Goal: Use online tool/utility: Utilize a website feature to perform a specific function

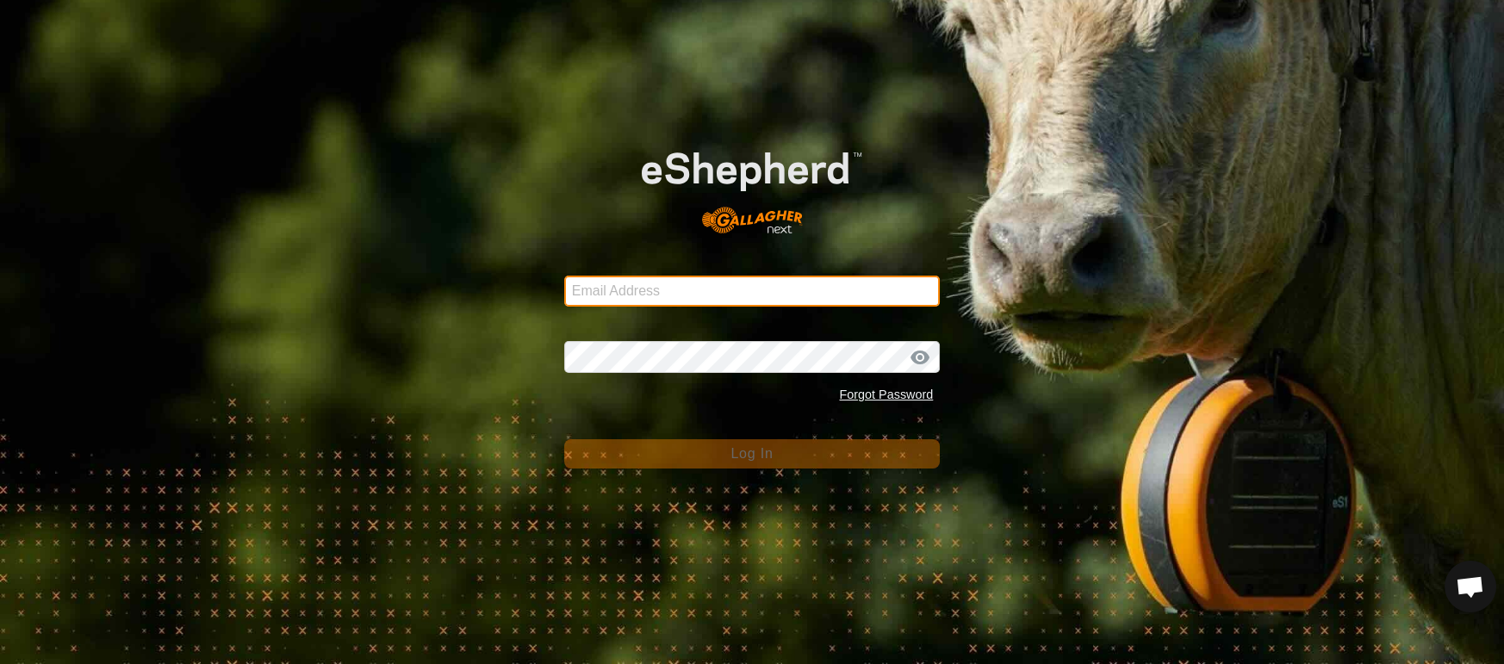
type input "[EMAIL_ADDRESS][DOMAIN_NAME]"
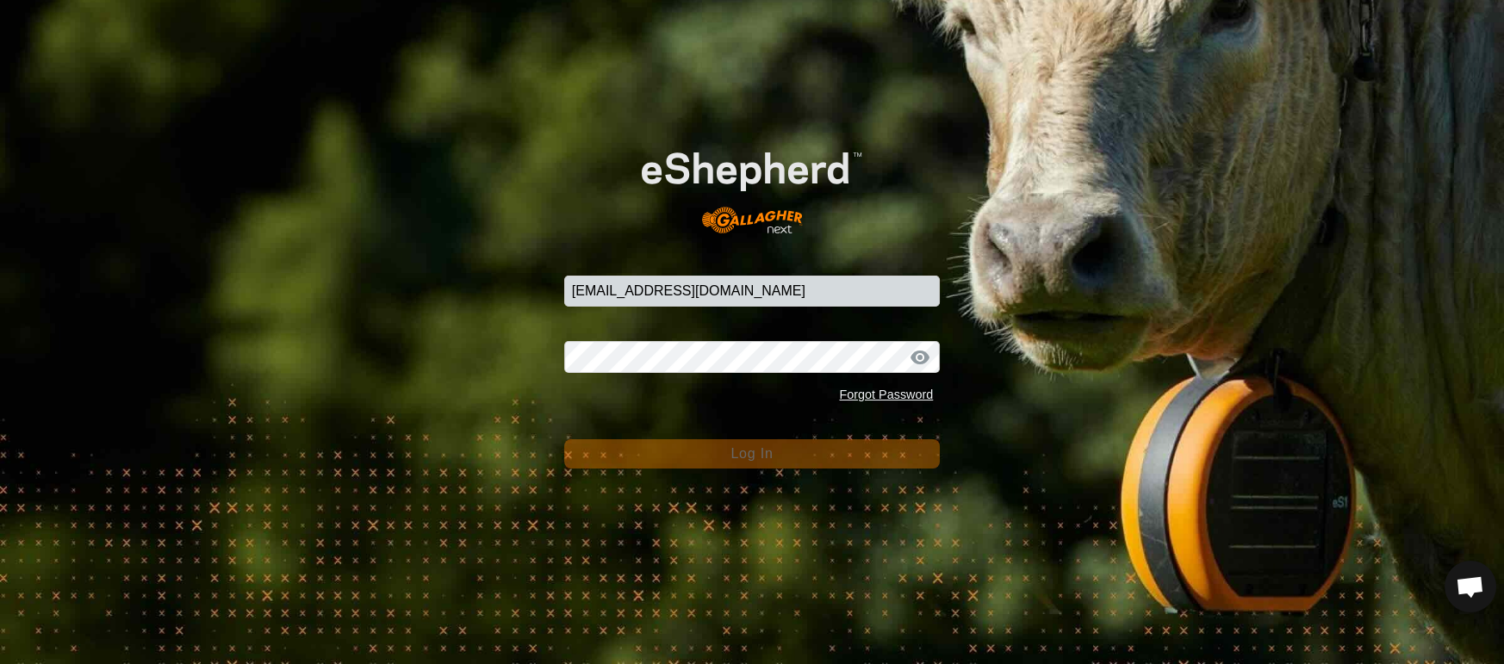
click at [815, 453] on button "Log In" at bounding box center [752, 453] width 377 height 29
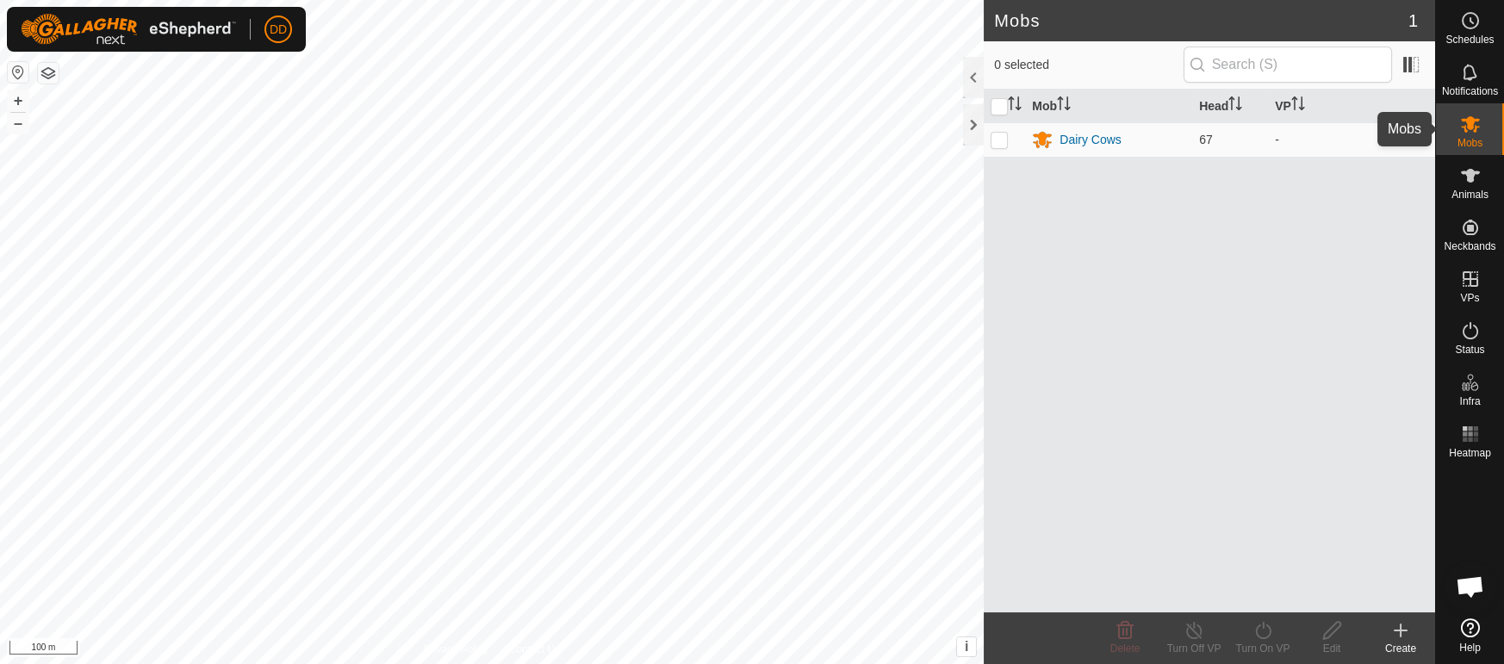
click at [1467, 126] on icon at bounding box center [1470, 124] width 19 height 16
click at [994, 137] on p-checkbox at bounding box center [999, 140] width 17 height 14
checkbox input "true"
click at [1272, 644] on div "Turn On VP" at bounding box center [1263, 649] width 69 height 16
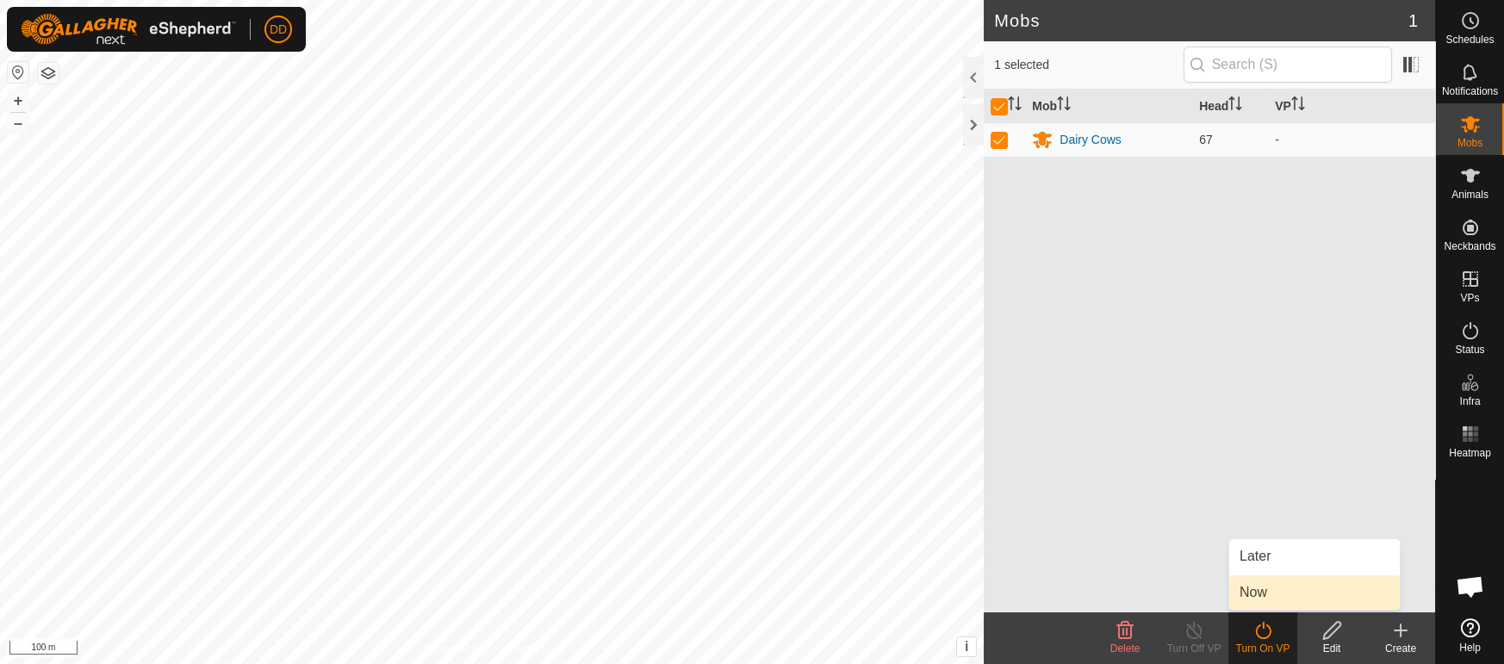
click at [1260, 593] on link "Now" at bounding box center [1315, 593] width 171 height 34
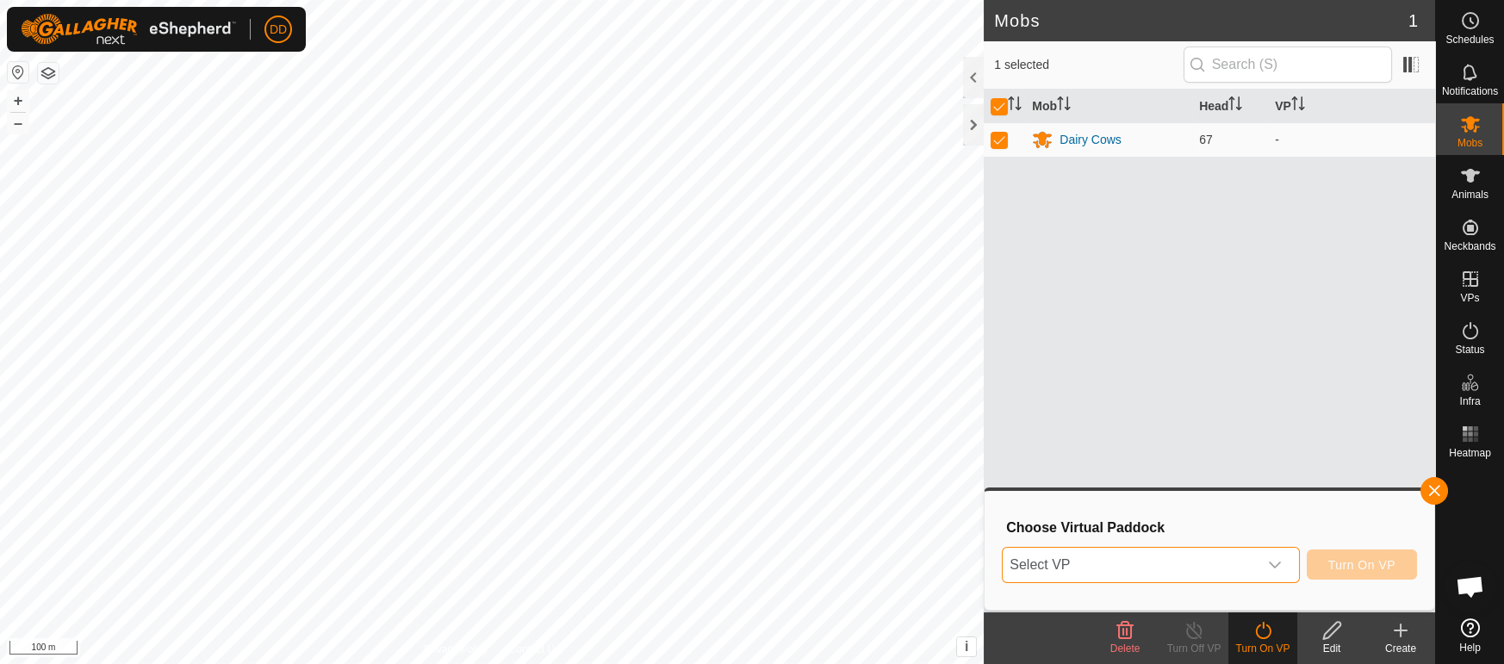
click at [1113, 561] on span "Select VP" at bounding box center [1130, 565] width 254 height 34
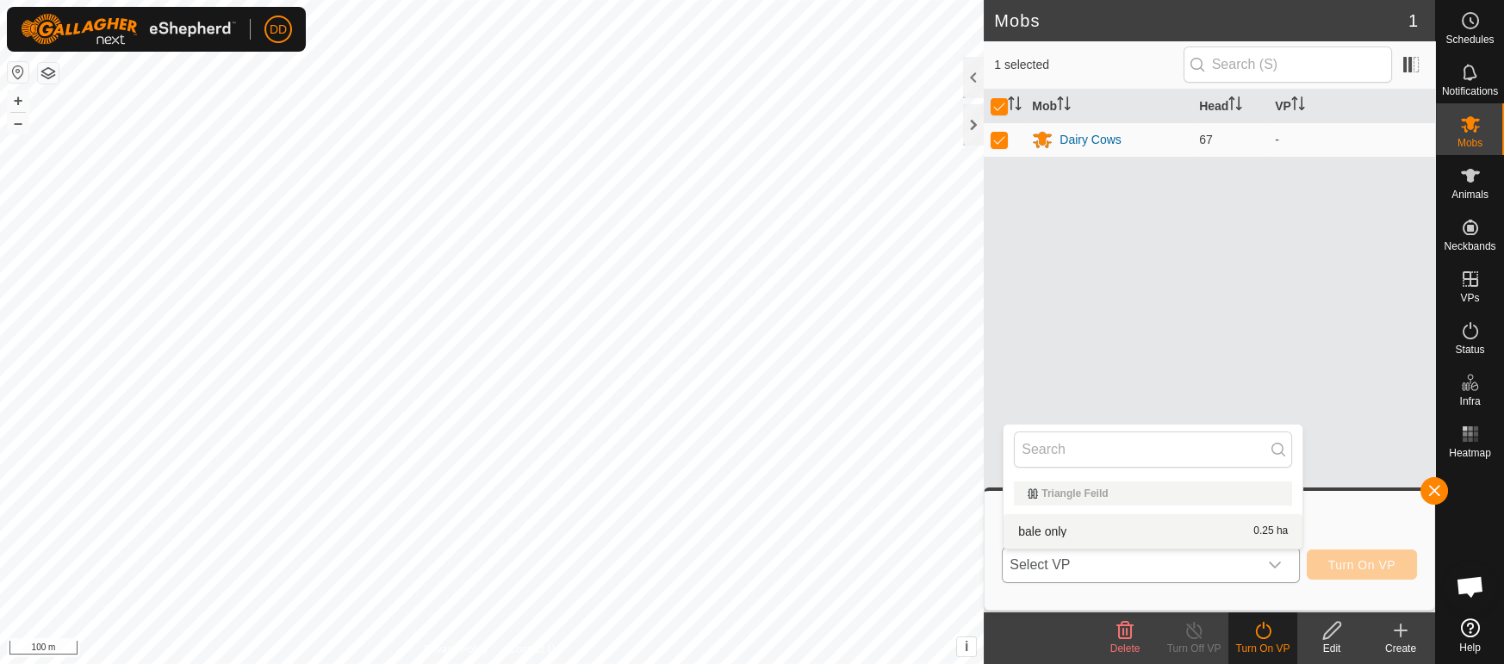
click at [1050, 529] on li "bale only 0.25 ha" at bounding box center [1153, 531] width 299 height 34
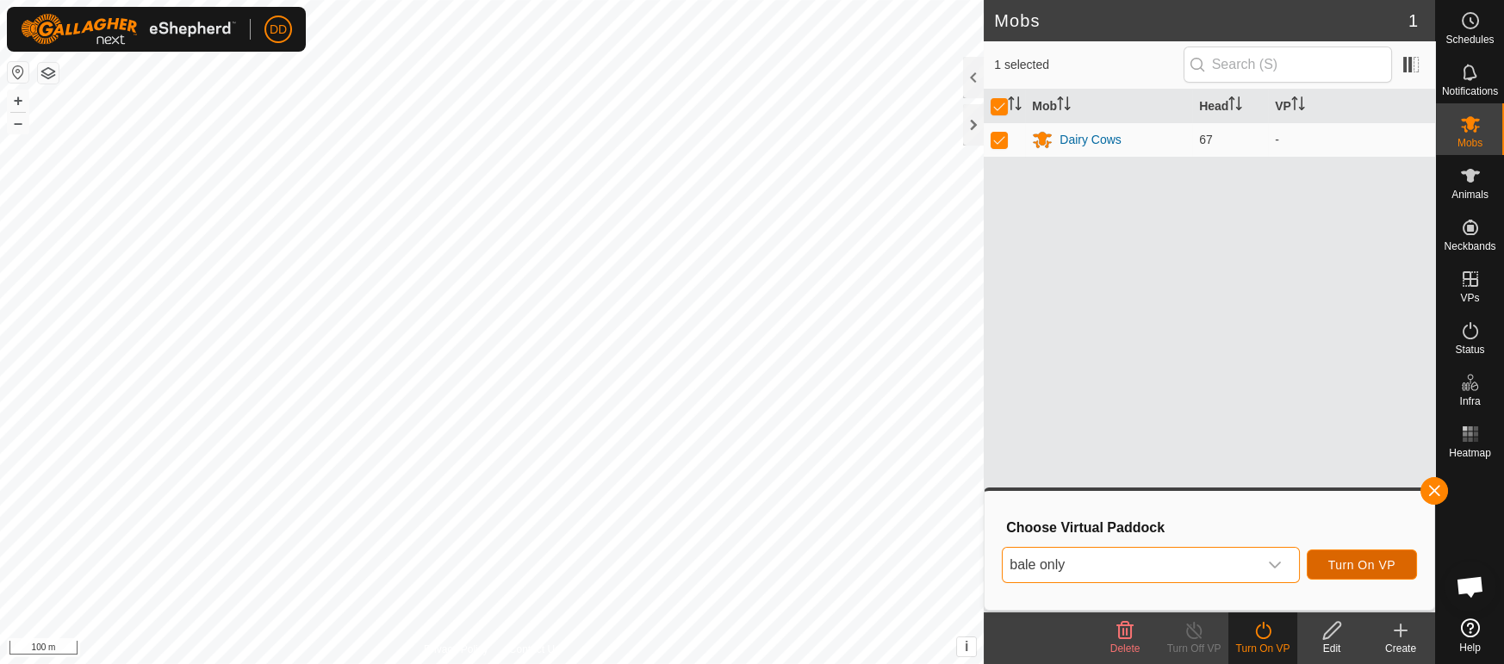
click at [1359, 567] on span "Turn On VP" at bounding box center [1362, 565] width 67 height 14
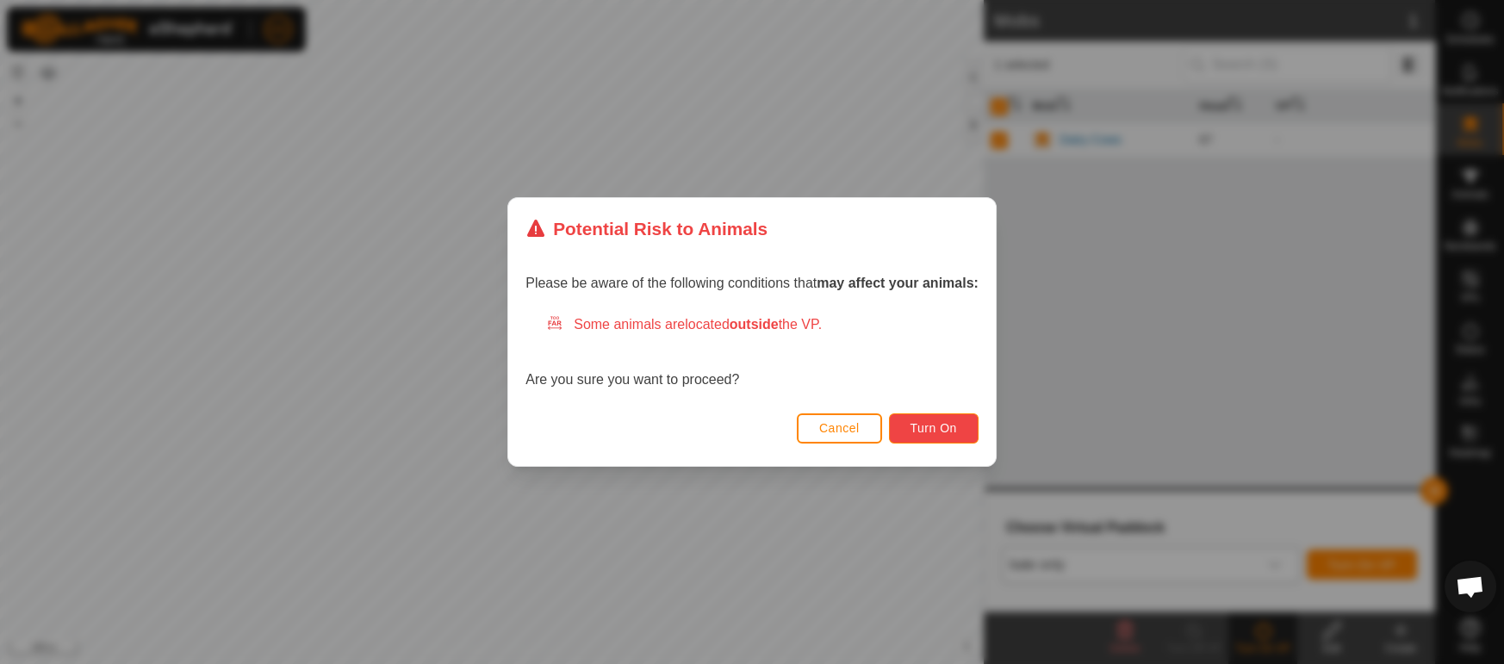
click at [923, 439] on button "Turn On" at bounding box center [934, 429] width 90 height 30
